Goal: Task Accomplishment & Management: Manage account settings

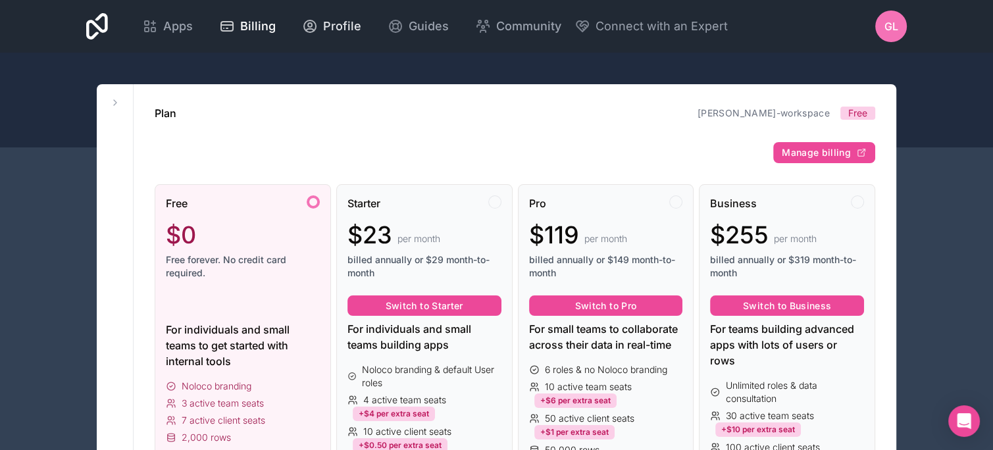
click at [309, 27] on icon at bounding box center [310, 26] width 16 height 16
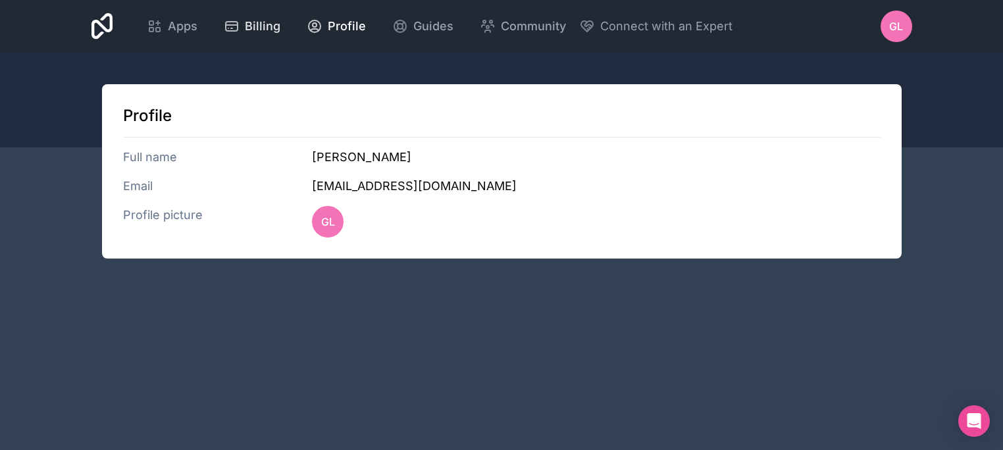
click at [249, 30] on span "Billing" at bounding box center [263, 26] width 36 height 18
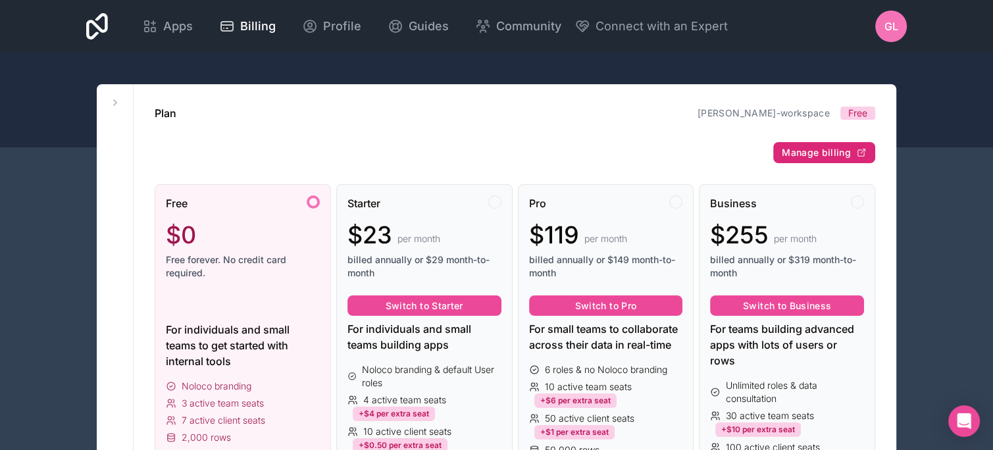
click at [829, 151] on span "Manage billing" at bounding box center [816, 153] width 69 height 12
